Goal: Information Seeking & Learning: Learn about a topic

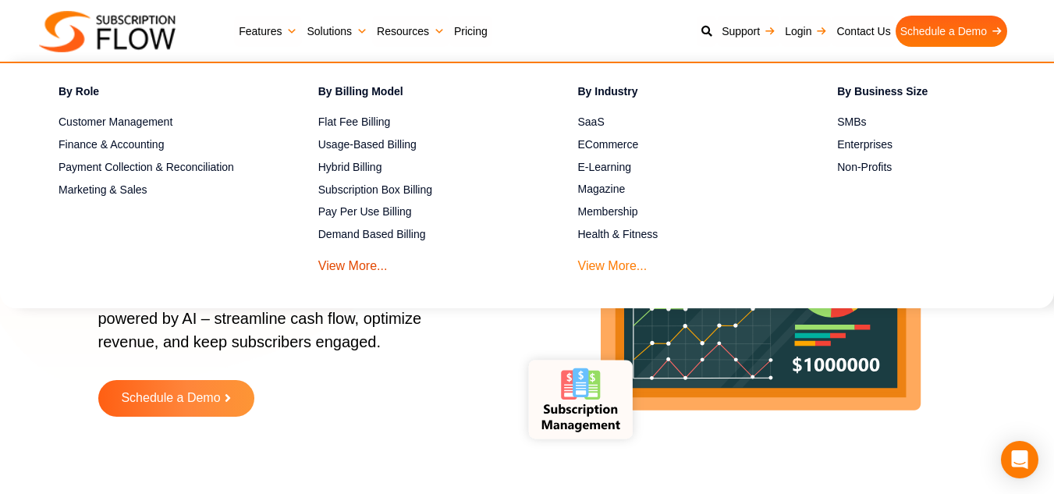
click at [608, 261] on link "View More..." at bounding box center [612, 261] width 69 height 29
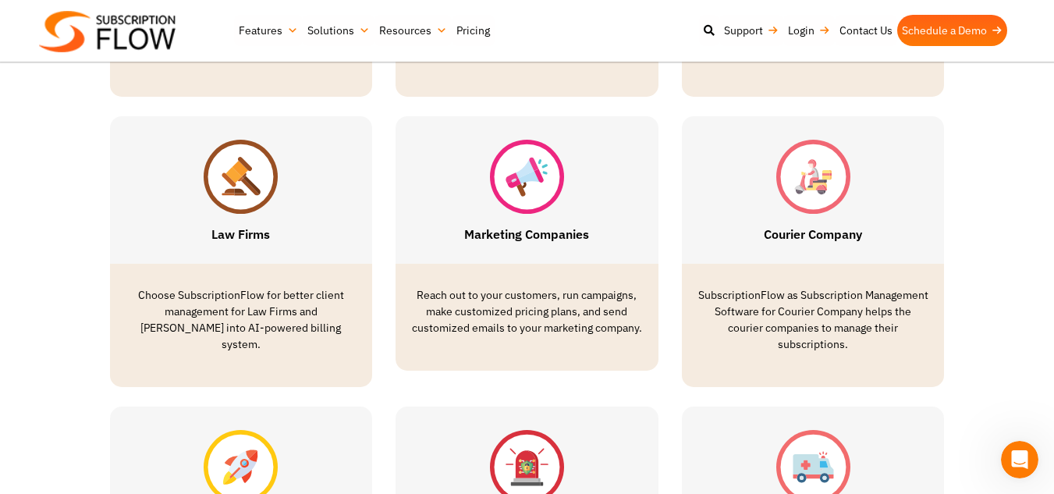
scroll to position [2164, 0]
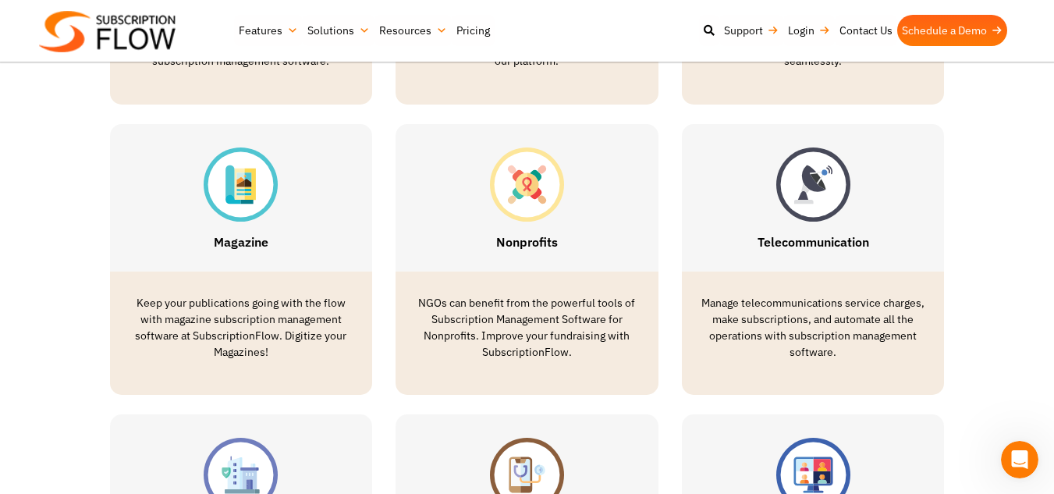
click at [525, 247] on link "Nonprofits" at bounding box center [527, 242] width 62 height 16
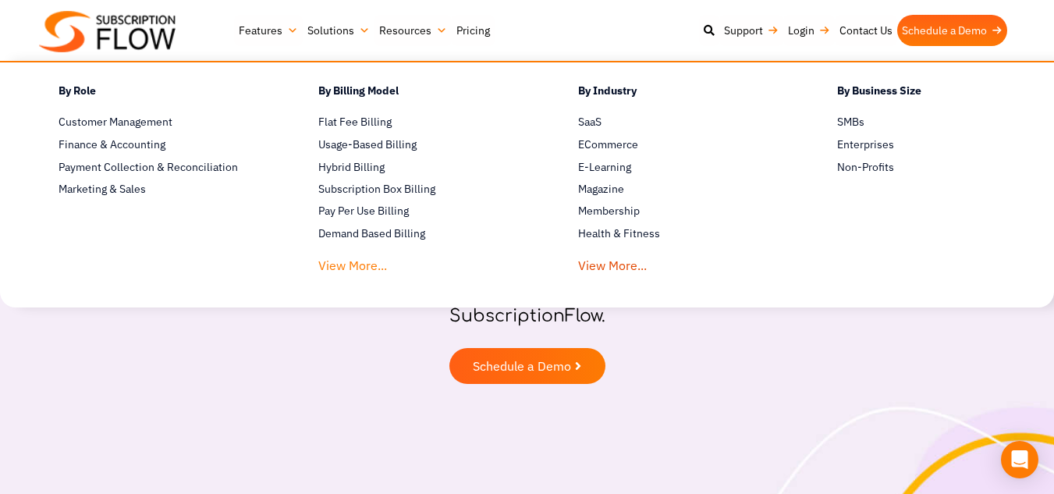
click at [350, 261] on link "View More..." at bounding box center [352, 261] width 69 height 29
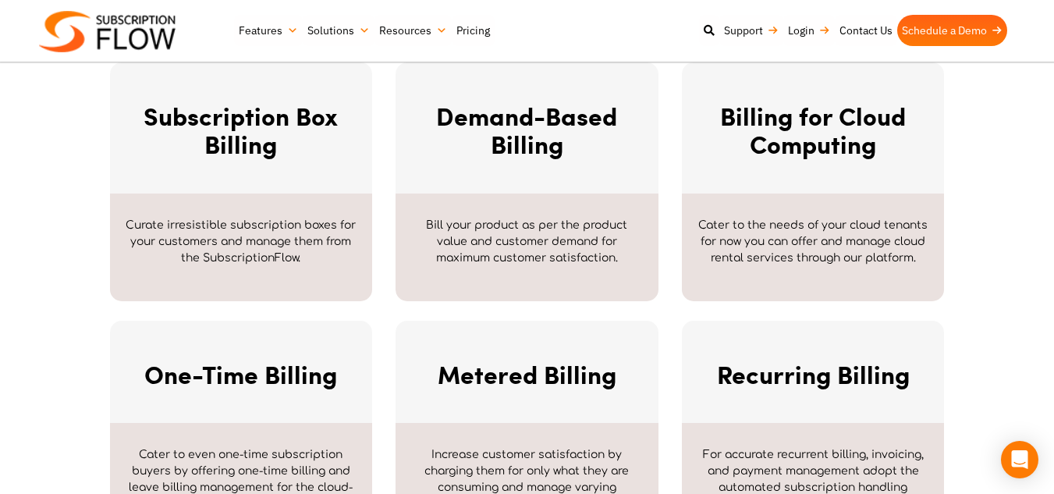
drag, startPoint x: 0, startPoint y: 0, endPoint x: 20, endPoint y: 169, distance: 170.5
click at [20, 169] on section "Subscription Box Billing Curate irresistible subscription boxes for your custom…" at bounding box center [527, 181] width 1054 height 239
